Goal: Task Accomplishment & Management: Use online tool/utility

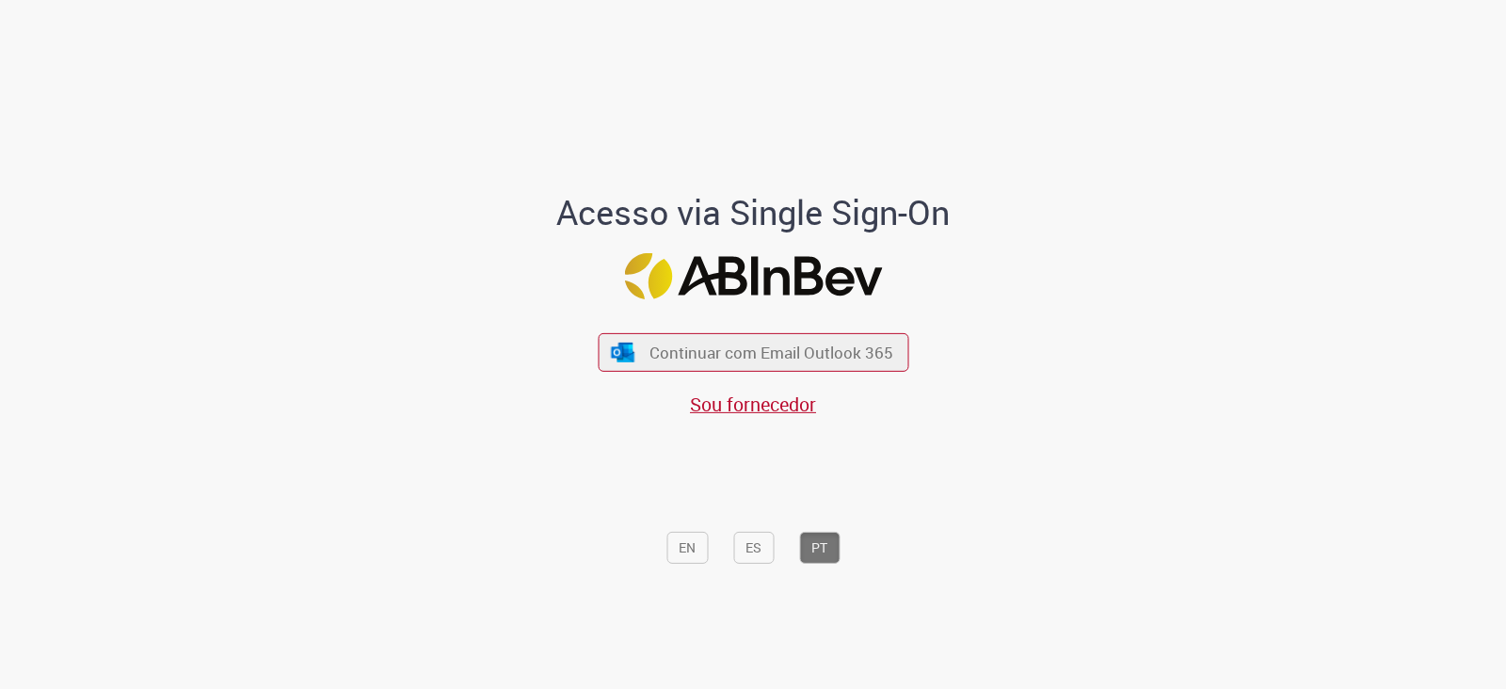
click at [713, 345] on span "Continuar com Email Outlook 365" at bounding box center [771, 353] width 244 height 22
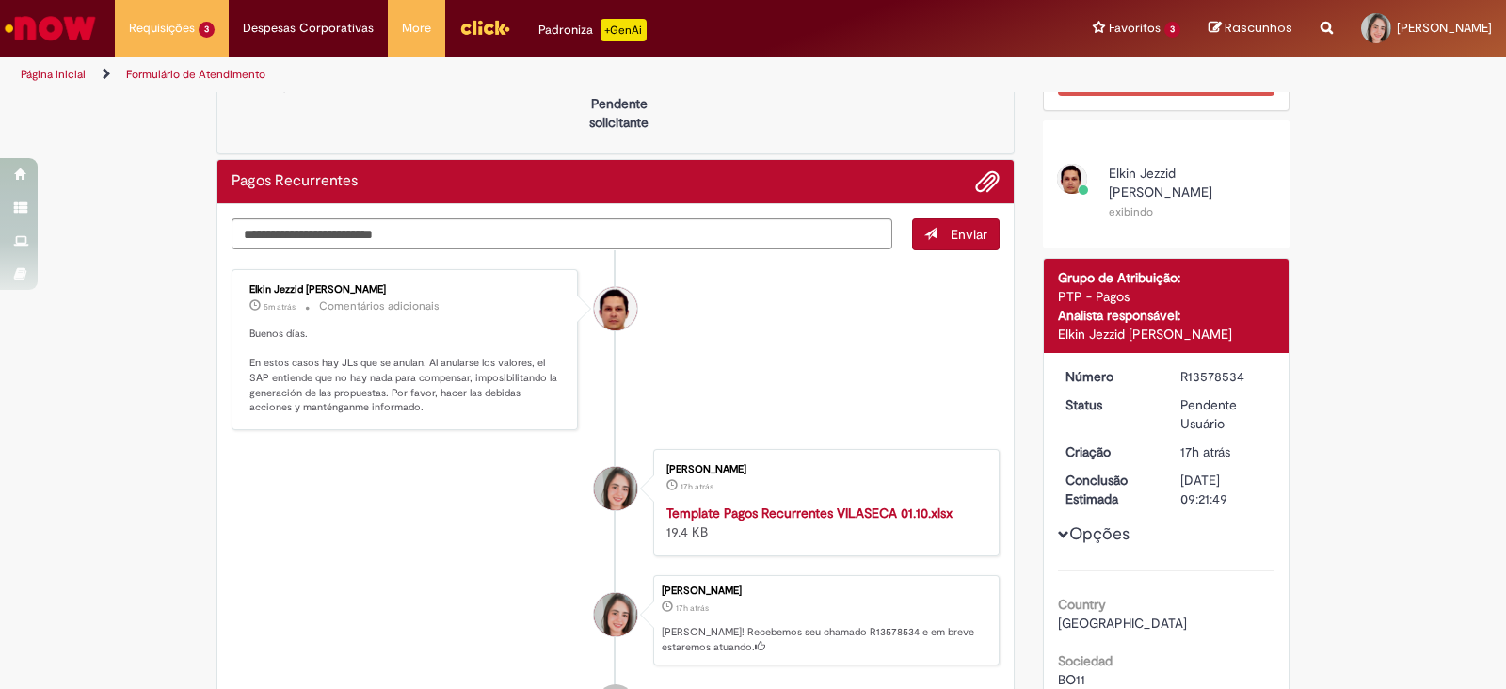
scroll to position [117, 0]
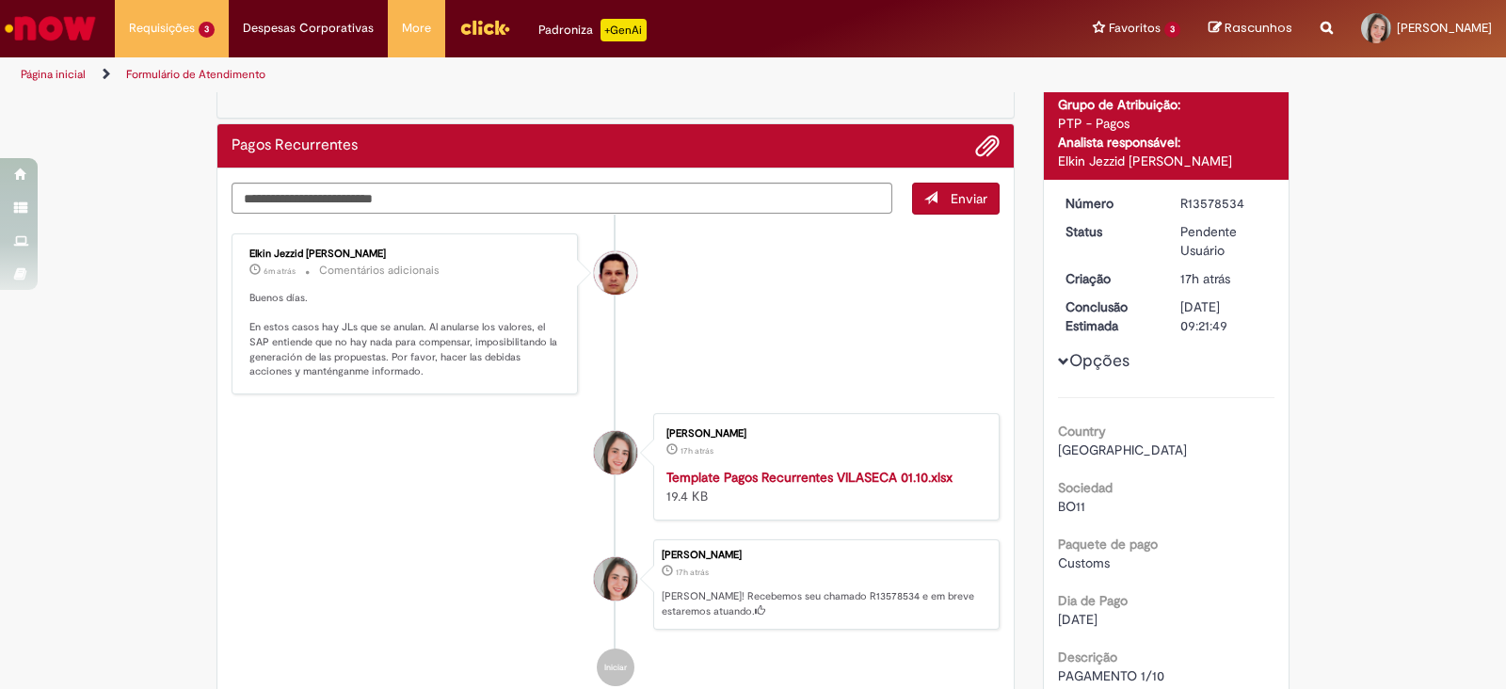
click at [1416, 252] on div "Verificar Código de Barras Aguardando Aprovação Aguardando atendimento Em Atend…" at bounding box center [753, 443] width 1506 height 932
click at [713, 200] on textarea "Digite sua mensagem aqui..." at bounding box center [561, 199] width 661 height 32
paste textarea "**********"
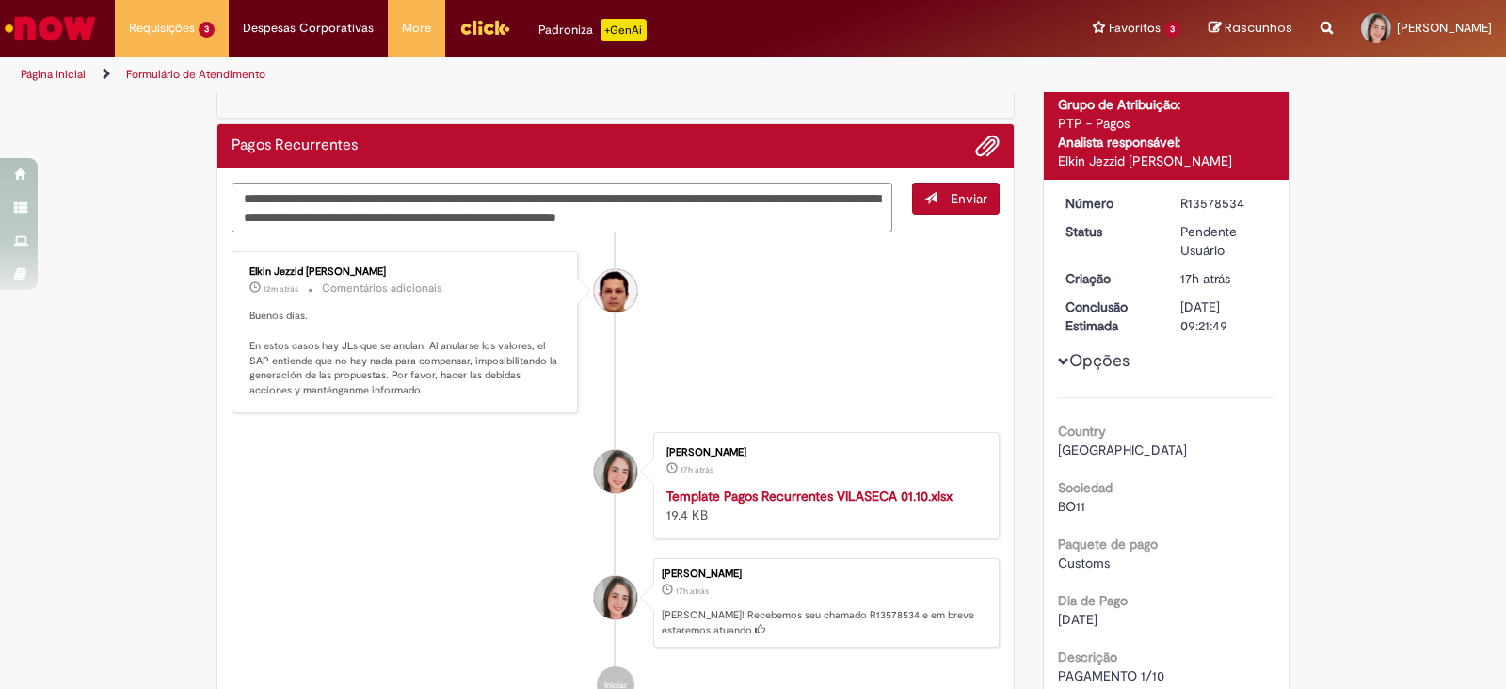
click at [310, 202] on textarea "**********" at bounding box center [561, 208] width 661 height 51
type textarea "**********"
click at [940, 202] on button "Enviar" at bounding box center [956, 199] width 88 height 32
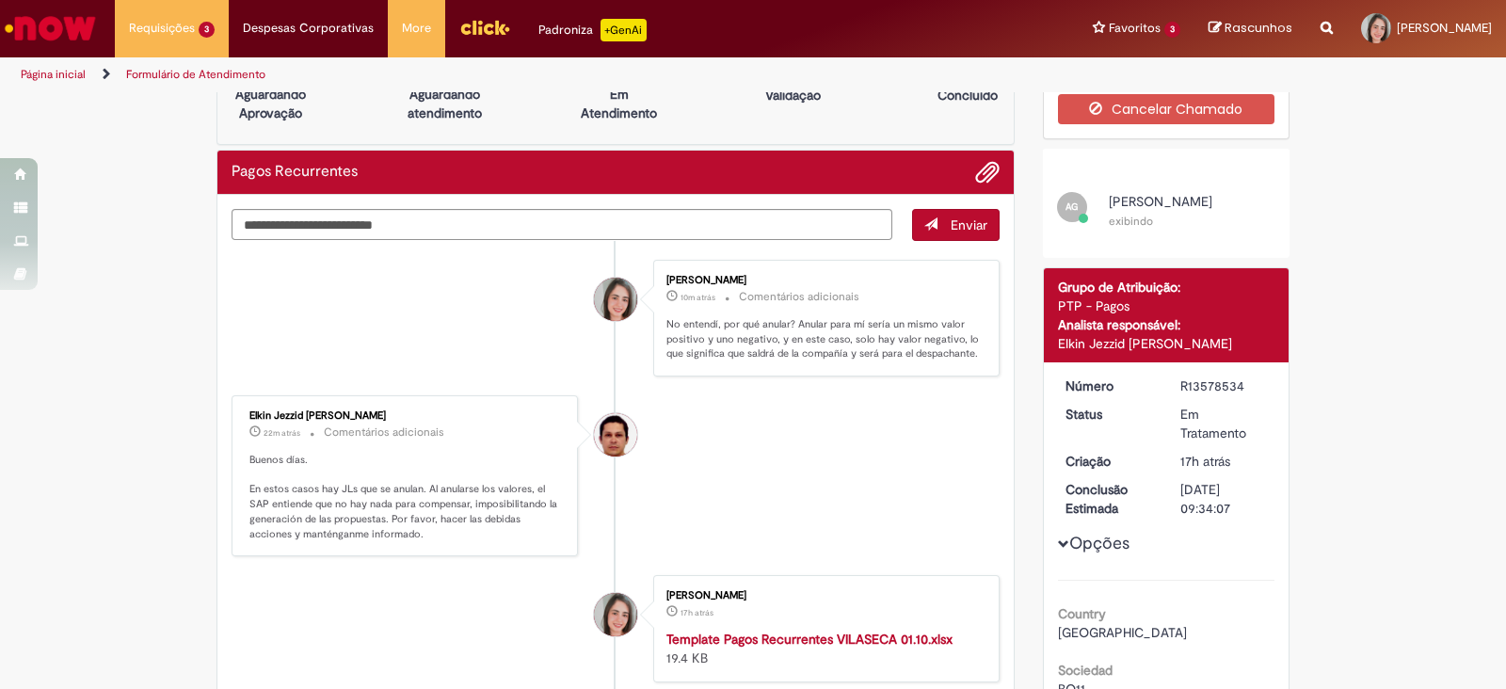
scroll to position [0, 0]
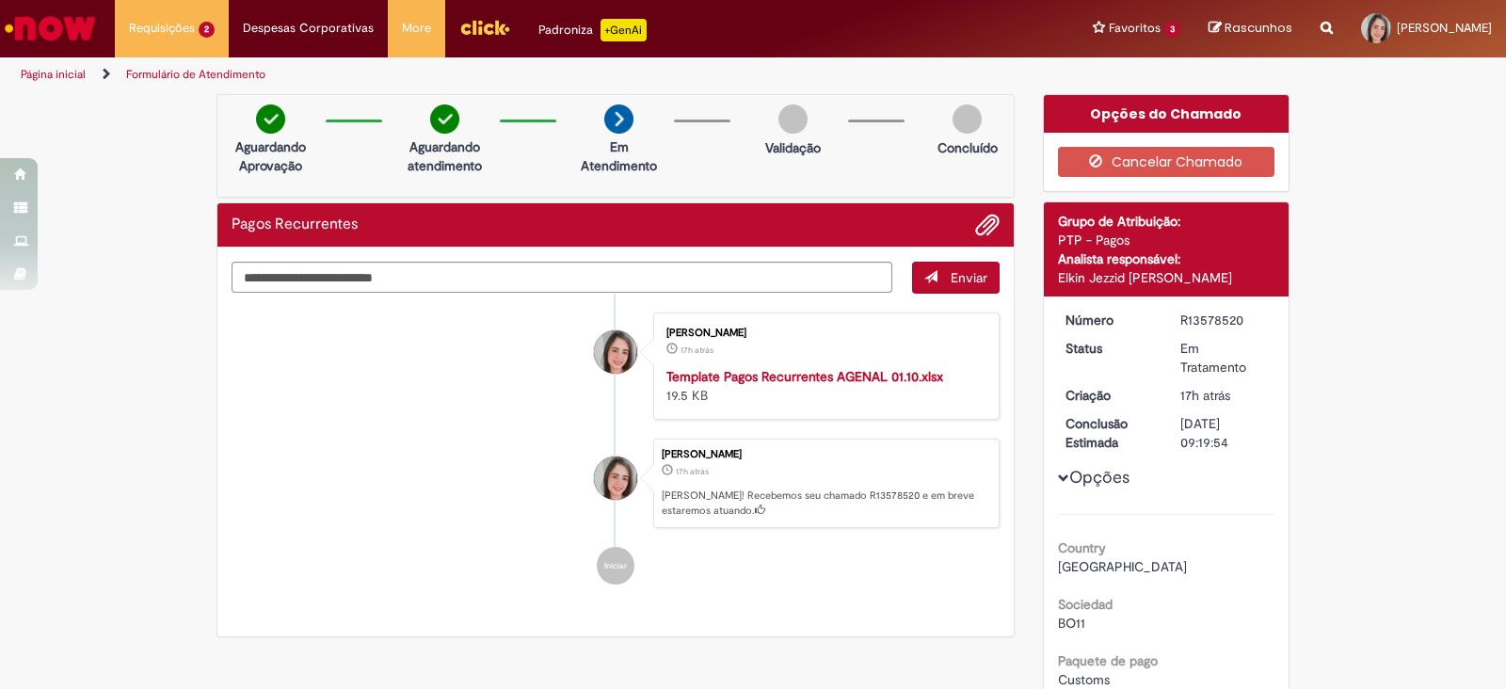
click at [1192, 324] on div "R13578520" at bounding box center [1224, 320] width 88 height 19
copy div "R13578520"
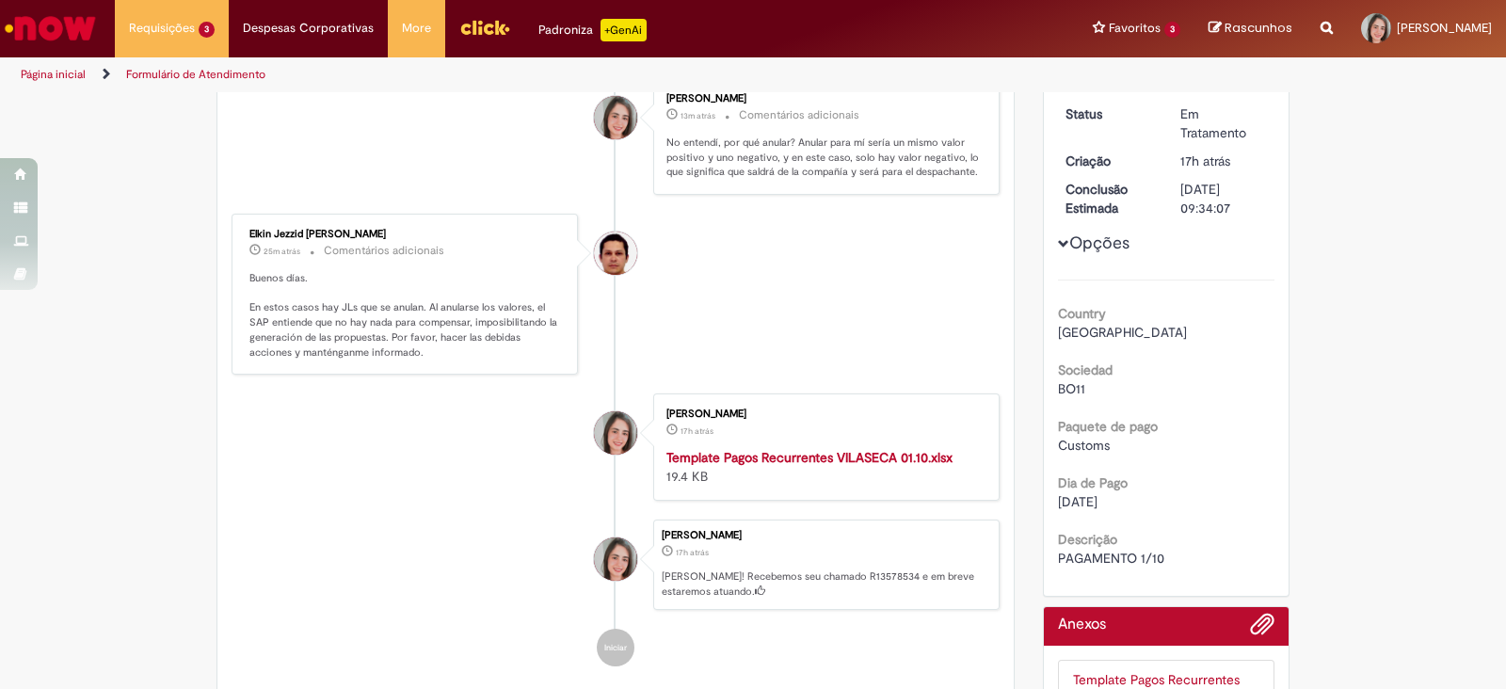
scroll to position [117, 0]
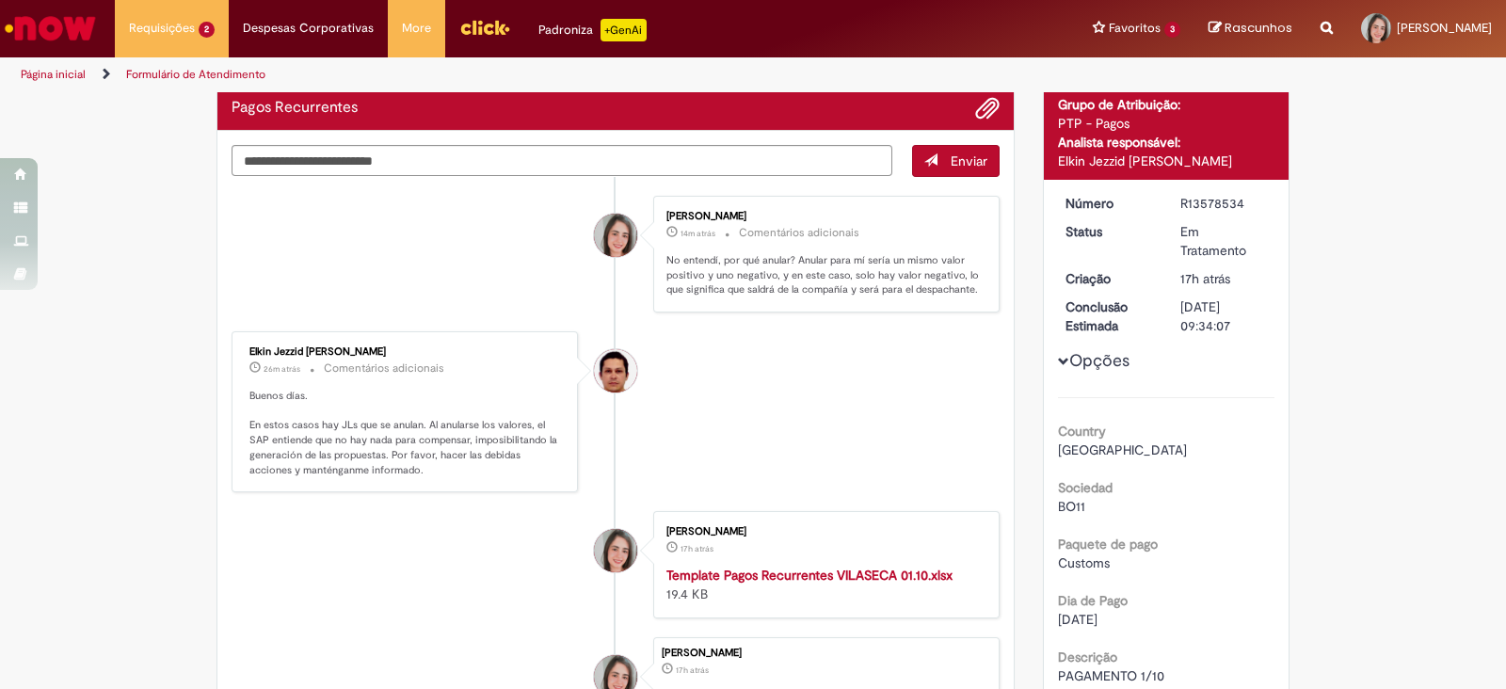
click at [1214, 198] on div "R13578534" at bounding box center [1224, 203] width 88 height 19
copy div "R13578534"
click at [904, 367] on li "Elkin Jezzid [PERSON_NAME] 26m atrás 26 minutos atrás Comentários adicionais Bu…" at bounding box center [615, 411] width 768 height 161
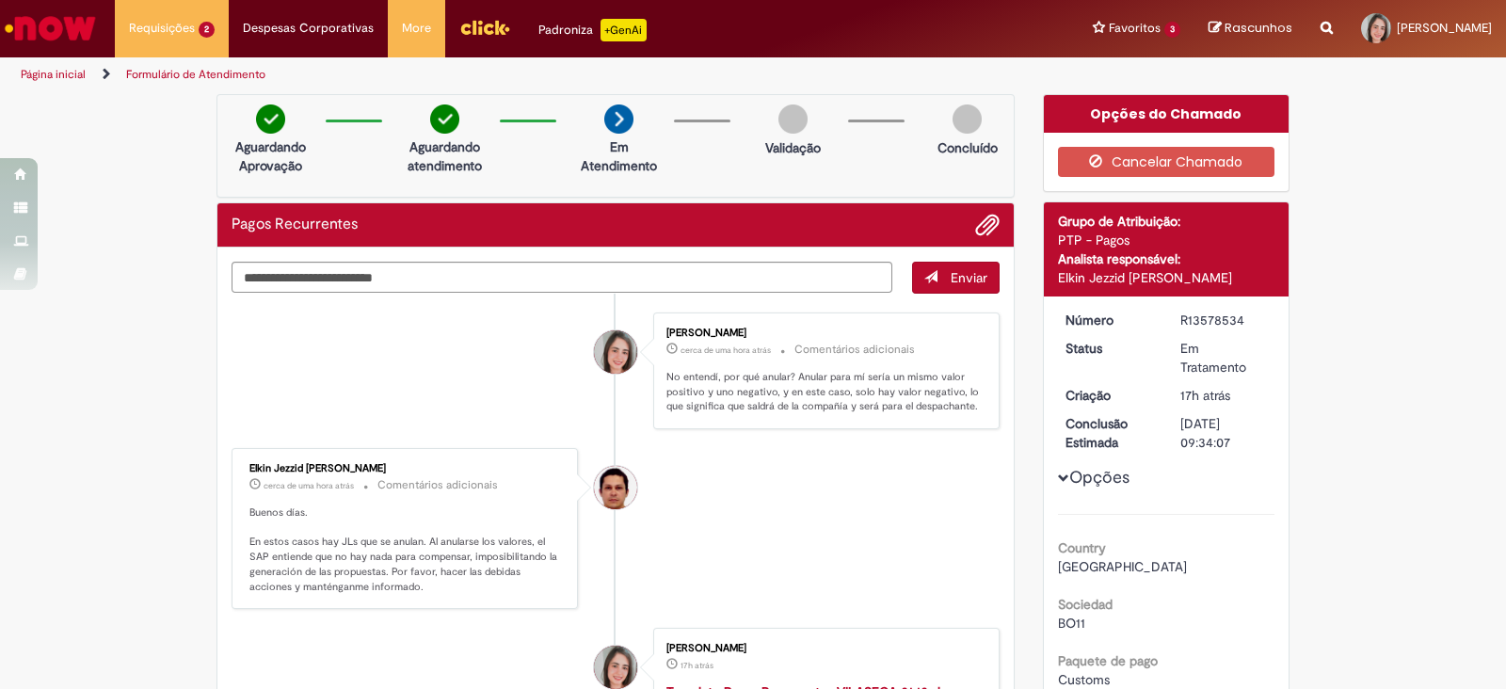
click at [1391, 460] on div "Verificar Código de Barras Aguardando Aprovação Aguardando atendimento Em Atend…" at bounding box center [753, 560] width 1506 height 932
